Goal: Complete application form

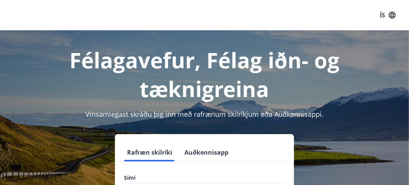
scroll to position [94, 0]
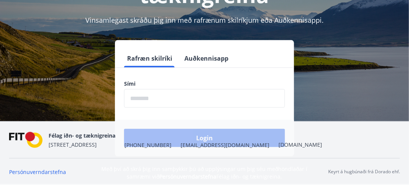
drag, startPoint x: 143, startPoint y: 96, endPoint x: 141, endPoint y: 100, distance: 4.8
click at [143, 97] on input "phone" at bounding box center [204, 98] width 161 height 19
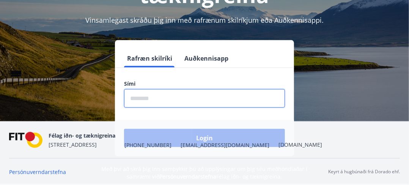
type input "********"
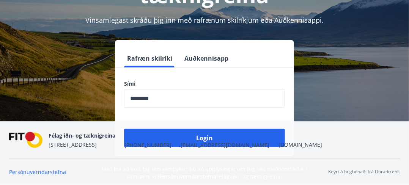
click at [214, 143] on nav "Félag iðn- og tæknigreina [STREET_ADDRESS] [PHONE_NUMBER] [EMAIL_ADDRESS][DOMAI…" at bounding box center [204, 140] width 391 height 18
click at [213, 147] on nav "Félag iðn- og tæknigreina [STREET_ADDRESS] [PHONE_NUMBER] [EMAIL_ADDRESS][DOMAI…" at bounding box center [204, 140] width 391 height 18
click at [200, 138] on div "Félag iðn- og tæknigreina [STREET_ADDRESS] [PHONE_NUMBER] [EMAIL_ADDRESS][DOMAI…" at bounding box center [185, 140] width 273 height 18
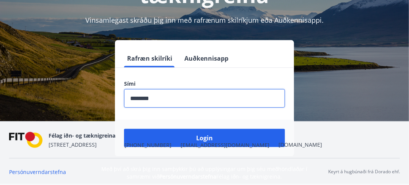
click at [162, 98] on input "phone" at bounding box center [204, 98] width 161 height 19
click at [208, 137] on div "Félag iðn- og tæknigreina [STREET_ADDRESS] [PHONE_NUMBER] [EMAIL_ADDRESS][DOMAI…" at bounding box center [185, 140] width 273 height 18
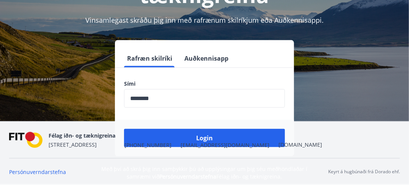
click at [203, 137] on div "Félag iðn- og tæknigreina [STREET_ADDRESS] [PHONE_NUMBER] [EMAIL_ADDRESS][DOMAI…" at bounding box center [185, 140] width 273 height 18
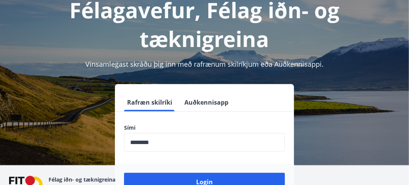
scroll to position [0, 0]
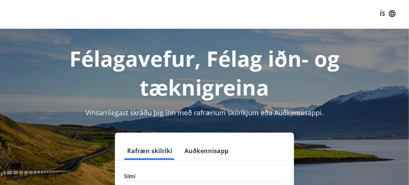
scroll to position [76, 0]
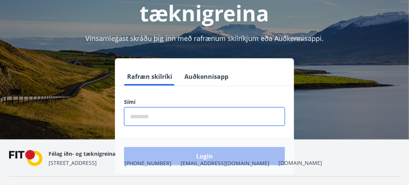
click at [150, 117] on input "phone" at bounding box center [204, 116] width 161 height 19
type input "********"
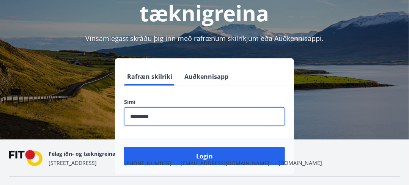
click at [204, 156] on div "Félag iðn- og tæknigreina [STREET_ADDRESS] [PHONE_NUMBER] [EMAIL_ADDRESS][DOMAI…" at bounding box center [185, 158] width 273 height 18
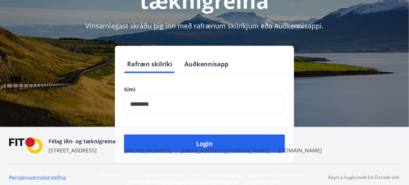
scroll to position [94, 0]
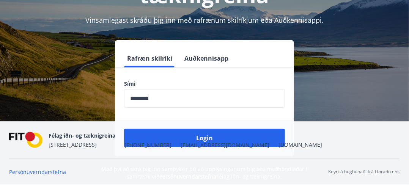
click at [203, 138] on div "Félag iðn- og tæknigreina [STREET_ADDRESS] [PHONE_NUMBER] [EMAIL_ADDRESS][DOMAI…" at bounding box center [185, 140] width 273 height 18
click at [203, 139] on div "Félag iðn- og tæknigreina [STREET_ADDRESS] [PHONE_NUMBER] [EMAIL_ADDRESS][DOMAI…" at bounding box center [185, 140] width 273 height 18
click at [265, 132] on nav "Félag iðn- og tæknigreina [STREET_ADDRESS] [PHONE_NUMBER] [EMAIL_ADDRESS][DOMAI…" at bounding box center [204, 140] width 391 height 18
click at [208, 138] on div "Félag iðn- og tæknigreina [STREET_ADDRESS] [PHONE_NUMBER] [EMAIL_ADDRESS][DOMAI…" at bounding box center [185, 140] width 273 height 18
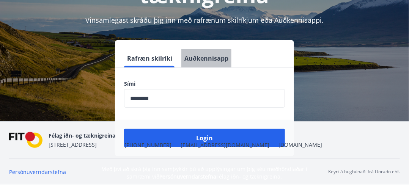
click at [206, 60] on button "Auðkennisapp" at bounding box center [206, 58] width 50 height 18
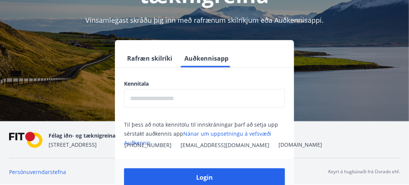
click at [149, 60] on button "Rafræn skilríki" at bounding box center [149, 58] width 51 height 18
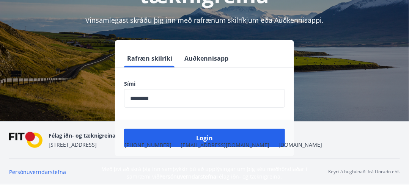
click at [160, 101] on input "phone" at bounding box center [204, 98] width 161 height 19
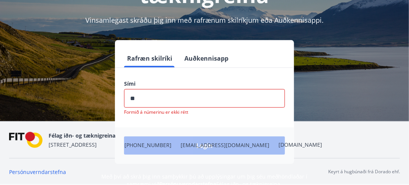
type input "*"
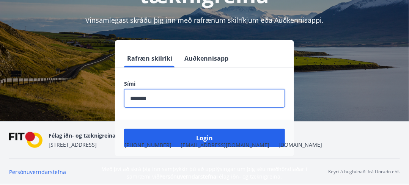
type input "********"
click at [195, 140] on div "Félag iðn- og tæknigreina [STREET_ADDRESS] [PHONE_NUMBER] [EMAIL_ADDRESS][DOMAI…" at bounding box center [185, 140] width 273 height 18
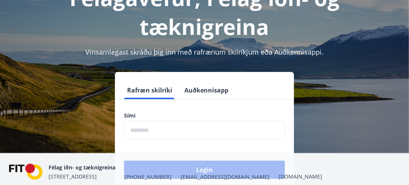
scroll to position [94, 0]
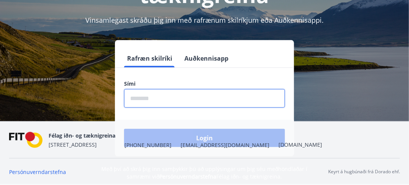
click at [133, 97] on input "phone" at bounding box center [204, 98] width 161 height 19
type input "********"
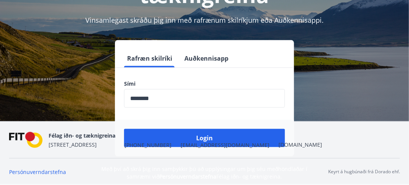
click at [205, 139] on div "Félag iðn- og tæknigreina [STREET_ADDRESS] [PHONE_NUMBER] [EMAIL_ADDRESS][DOMAI…" at bounding box center [185, 140] width 273 height 18
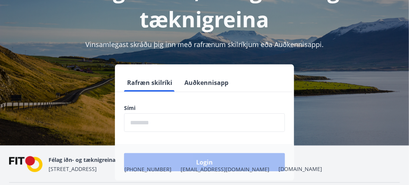
scroll to position [76, 0]
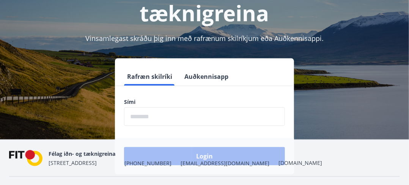
click at [164, 116] on input "phone" at bounding box center [204, 116] width 161 height 19
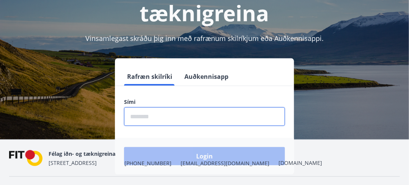
type input "********"
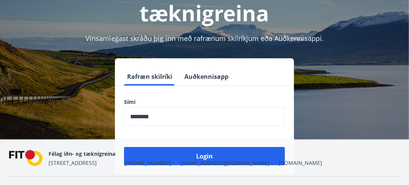
click at [205, 154] on div "Félag iðn- og tæknigreina [STREET_ADDRESS] [PHONE_NUMBER] [EMAIL_ADDRESS][DOMAI…" at bounding box center [185, 158] width 273 height 18
click at [185, 158] on div "Félag iðn- og tæknigreina [STREET_ADDRESS] [PHONE_NUMBER] [EMAIL_ADDRESS][DOMAI…" at bounding box center [185, 158] width 273 height 18
click at [207, 155] on div "Félag iðn- og tæknigreina [STREET_ADDRESS] [PHONE_NUMBER] [EMAIL_ADDRESS][DOMAI…" at bounding box center [185, 158] width 273 height 18
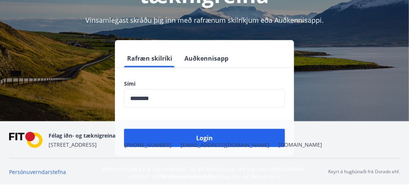
drag, startPoint x: 342, startPoint y: 114, endPoint x: 158, endPoint y: 141, distance: 186.3
click at [158, 141] on div "Félag iðn- og tæknigreina [STREET_ADDRESS] [PHONE_NUMBER] [EMAIL_ADDRESS][DOMAI…" at bounding box center [185, 140] width 273 height 18
click at [203, 136] on div "Félag iðn- og tæknigreina [STREET_ADDRESS] [PHONE_NUMBER] [EMAIL_ADDRESS][DOMAI…" at bounding box center [185, 140] width 273 height 18
click at [206, 138] on div "Félag iðn- og tæknigreina [STREET_ADDRESS] [PHONE_NUMBER] [EMAIL_ADDRESS][DOMAI…" at bounding box center [185, 140] width 273 height 18
click at [205, 138] on div "Félag iðn- og tæknigreina [STREET_ADDRESS] [PHONE_NUMBER] [EMAIL_ADDRESS][DOMAI…" at bounding box center [185, 140] width 273 height 18
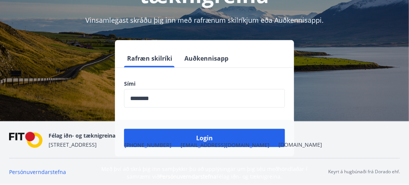
click at [204, 137] on div "Félag iðn- og tæknigreina [STREET_ADDRESS] [PHONE_NUMBER] [EMAIL_ADDRESS][DOMAI…" at bounding box center [185, 140] width 273 height 18
